Goal: Information Seeking & Learning: Learn about a topic

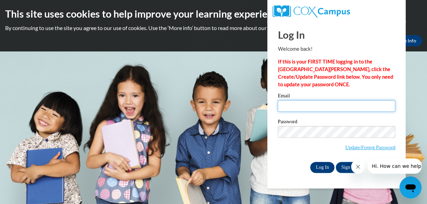
type input "yulondat31@hotmail.com"
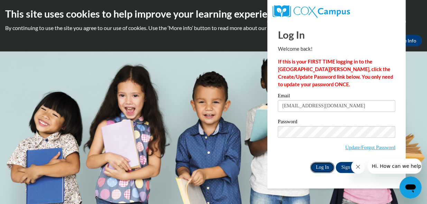
click at [324, 167] on input "Log In" at bounding box center [322, 167] width 24 height 11
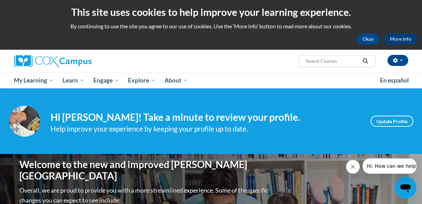
scroll to position [31, 0]
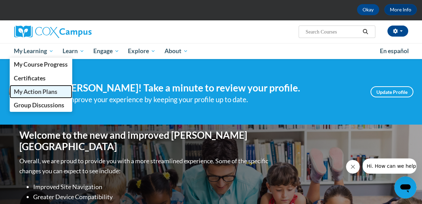
click at [38, 91] on span "My Action Plans" at bounding box center [36, 91] width 44 height 7
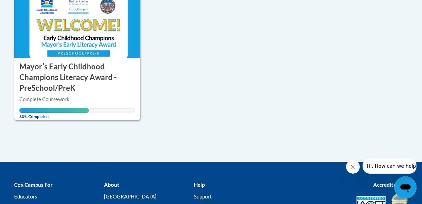
scroll to position [188, 0]
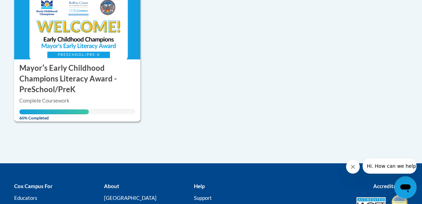
click at [68, 83] on h3 "Mayorʹs Early Childhood Champions Literacy Award - PreSchool/PreK" at bounding box center [77, 79] width 116 height 32
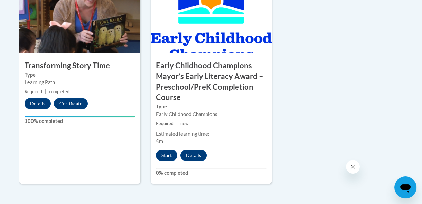
scroll to position [503, 0]
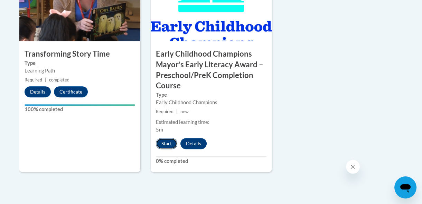
click at [172, 139] on button "Start" at bounding box center [166, 143] width 21 height 11
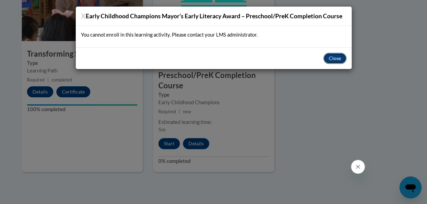
click at [332, 58] on button "Close" at bounding box center [334, 58] width 23 height 11
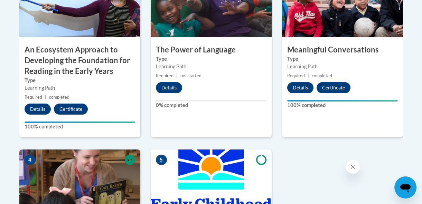
scroll to position [314, 0]
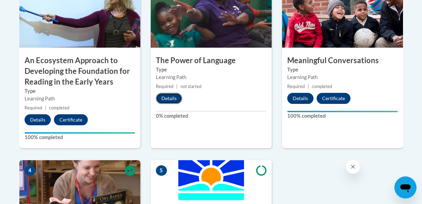
click at [170, 95] on button "Details" at bounding box center [169, 98] width 26 height 11
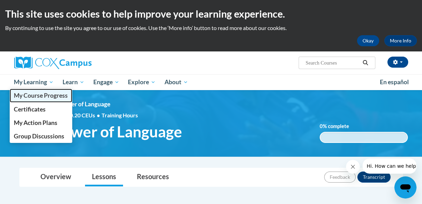
click at [39, 93] on span "My Course Progress" at bounding box center [41, 95] width 54 height 7
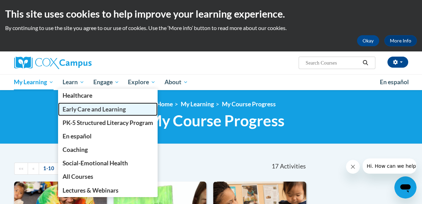
click at [83, 110] on span "Early Care and Learning" at bounding box center [94, 109] width 63 height 7
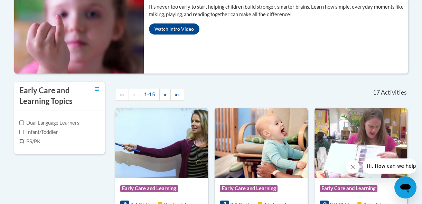
click at [22, 140] on input "PS/PK" at bounding box center [21, 141] width 4 height 4
checkbox input "true"
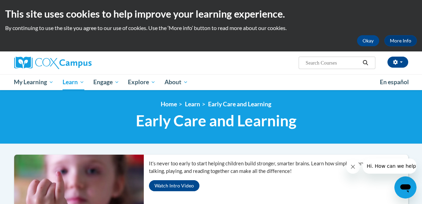
drag, startPoint x: 309, startPoint y: 61, endPoint x: 304, endPoint y: 63, distance: 5.4
click at [308, 61] on input "Search..." at bounding box center [332, 63] width 55 height 8
type input "implicit"
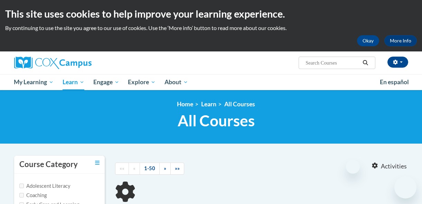
type input "implicit"
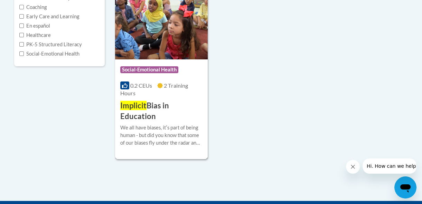
click at [168, 86] on span "2 Training Hours" at bounding box center [154, 89] width 68 height 14
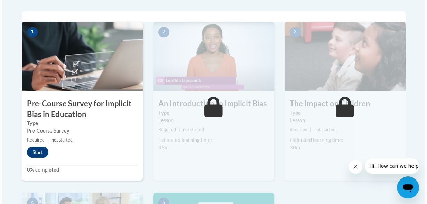
scroll to position [220, 0]
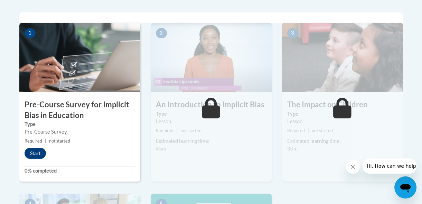
click at [36, 147] on div "1 Pre-Course Survey for Implicit Bias in Education Type Pre-Course Survey Requi…" at bounding box center [79, 102] width 121 height 159
click at [37, 150] on button "Start" at bounding box center [35, 153] width 21 height 11
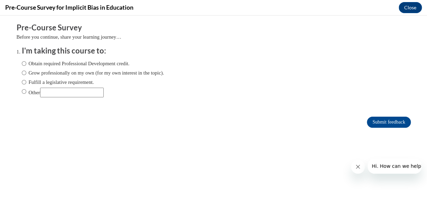
scroll to position [0, 0]
click at [22, 72] on label "Grow professionally on my own (for my own interest in the topic)." at bounding box center [93, 73] width 142 height 8
click at [22, 72] on input "Grow professionally on my own (for my own interest in the topic)." at bounding box center [24, 73] width 4 height 8
radio input "true"
click at [388, 121] on input "Submit feedback" at bounding box center [389, 122] width 44 height 11
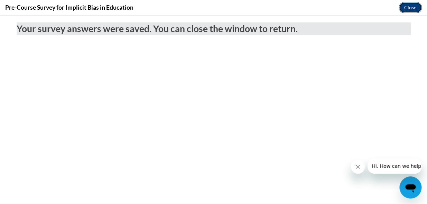
click at [411, 8] on button "Close" at bounding box center [409, 7] width 23 height 11
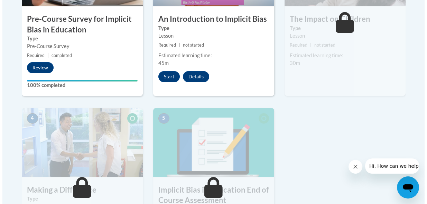
scroll to position [283, 0]
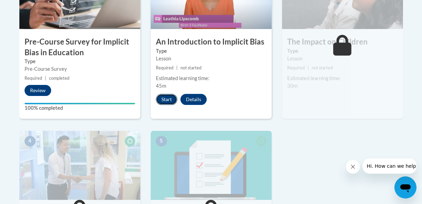
click at [160, 99] on button "Start" at bounding box center [166, 99] width 21 height 11
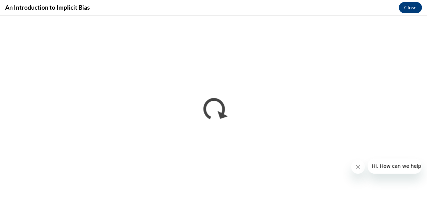
scroll to position [0, 0]
click at [357, 166] on icon "Close message from company" at bounding box center [358, 167] width 6 height 6
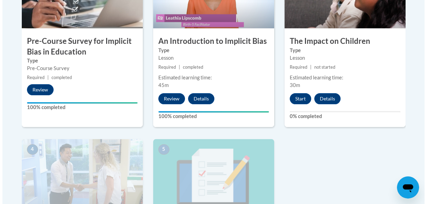
scroll to position [283, 0]
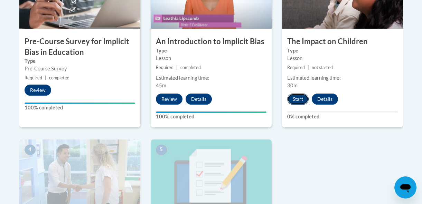
click at [297, 104] on button "Start" at bounding box center [297, 99] width 21 height 11
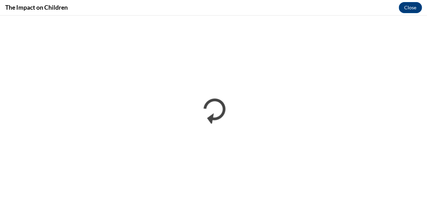
scroll to position [0, 0]
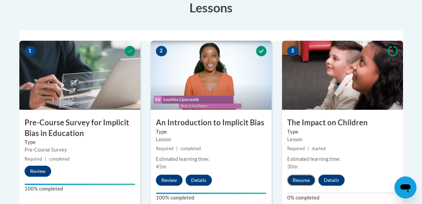
click at [304, 179] on button "Resume" at bounding box center [301, 180] width 28 height 11
